Goal: Check status: Check status

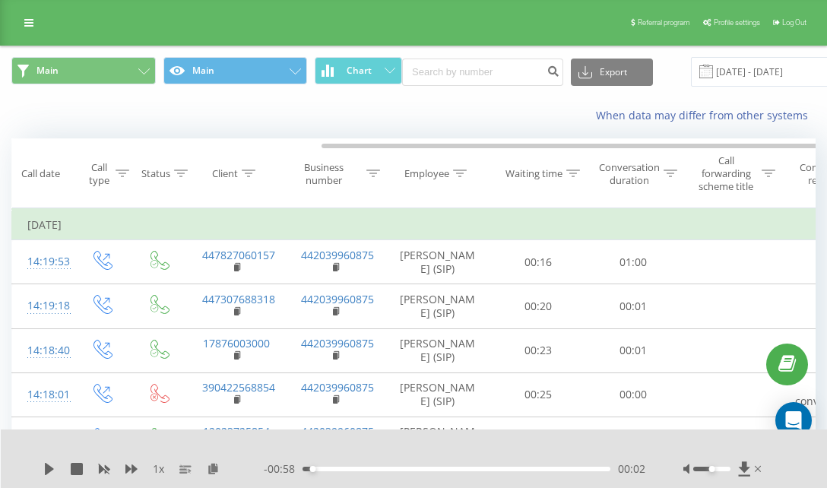
scroll to position [0, 170]
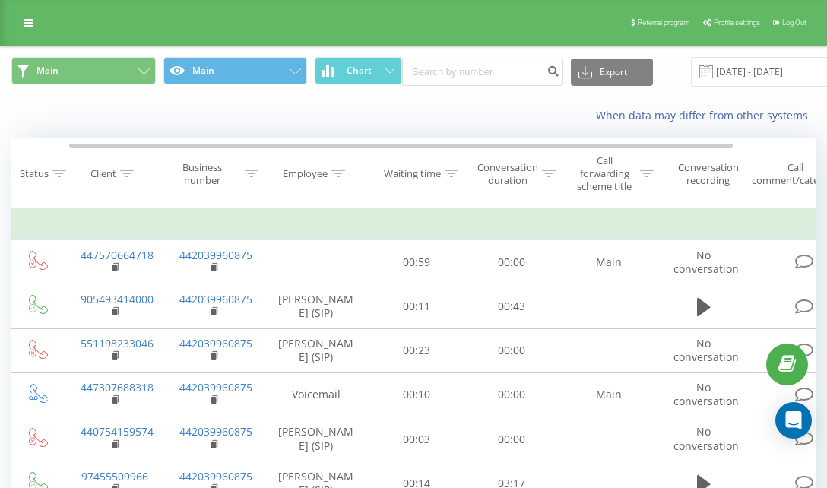
scroll to position [0, 139]
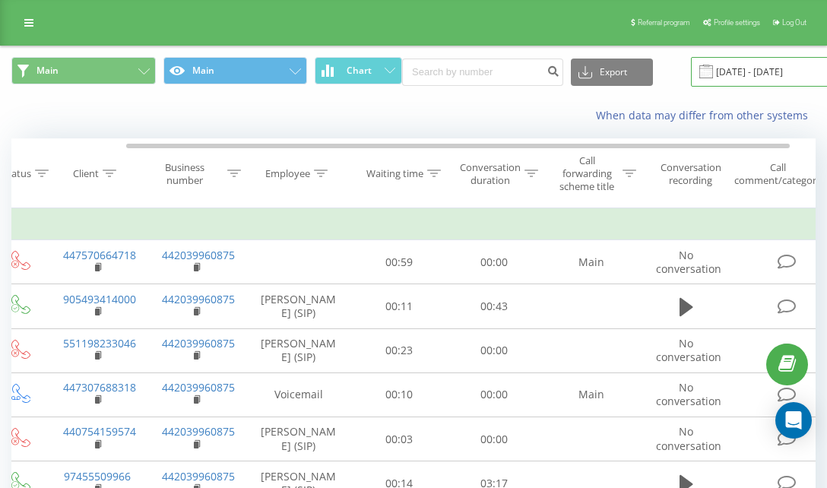
click at [696, 74] on input "[DATE] - [DATE]" at bounding box center [783, 72] width 184 height 30
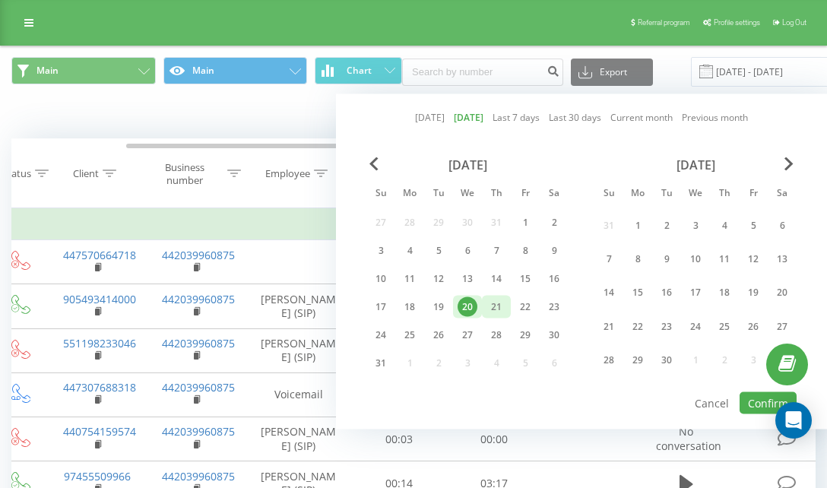
click at [491, 310] on div "21" at bounding box center [497, 307] width 20 height 20
click at [757, 401] on button "Confirm" at bounding box center [768, 403] width 57 height 22
type input "[DATE] - [DATE]"
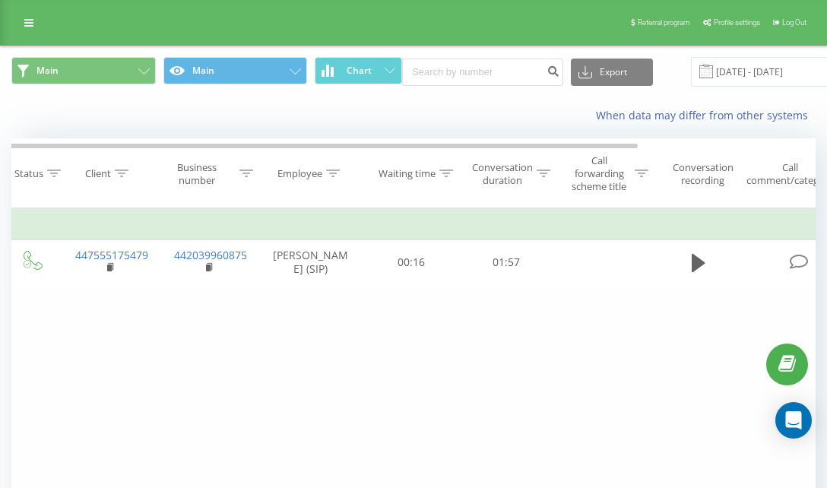
scroll to position [0, 170]
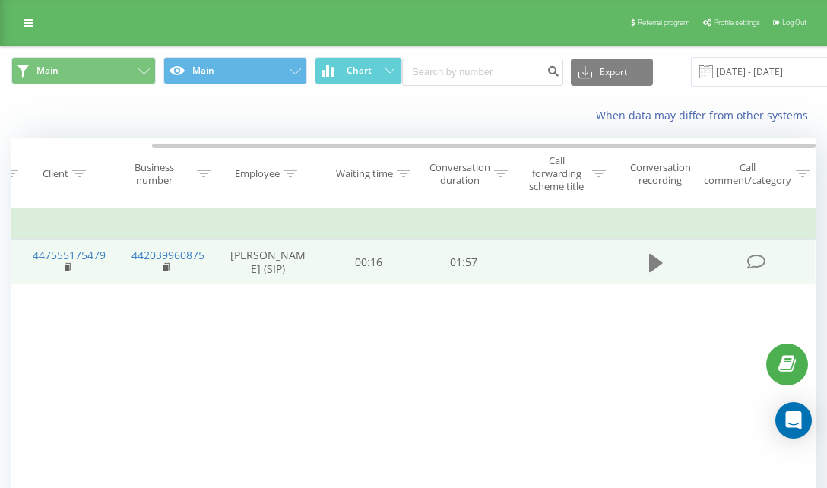
click at [663, 257] on button at bounding box center [656, 263] width 23 height 23
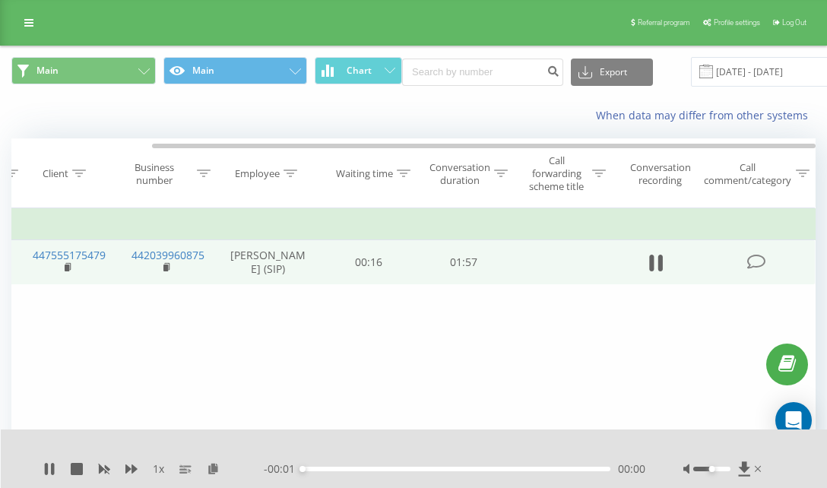
click at [449, 468] on div "00:00" at bounding box center [457, 469] width 308 height 5
click at [414, 470] on div "00:42" at bounding box center [457, 469] width 308 height 5
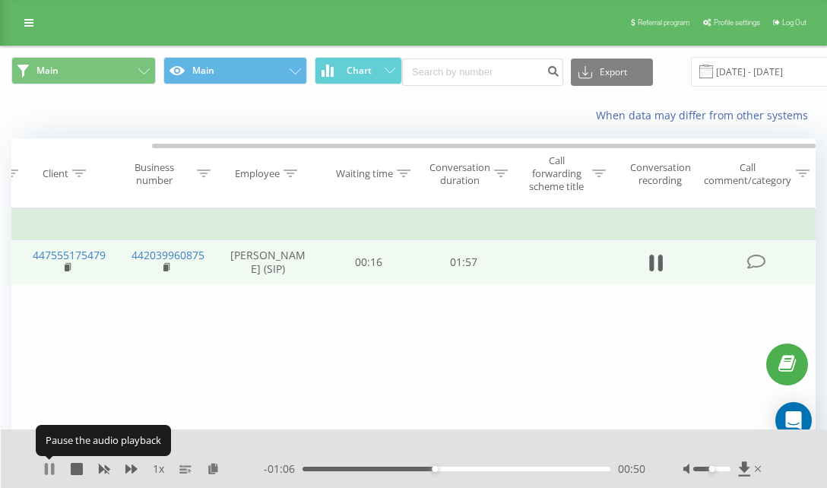
click at [49, 471] on icon at bounding box center [49, 469] width 12 height 12
